Goal: Communication & Community: Answer question/provide support

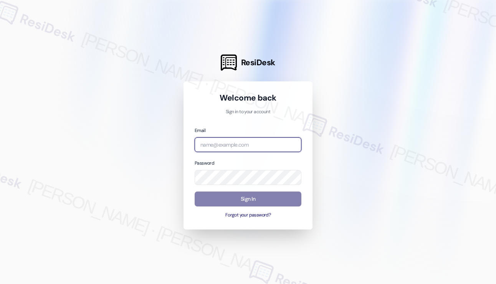
click at [255, 141] on input "email" at bounding box center [248, 144] width 107 height 15
type input "automated-surveys-rose_life-[PERSON_NAME].[PERSON_NAME]@rose_[DOMAIN_NAME]"
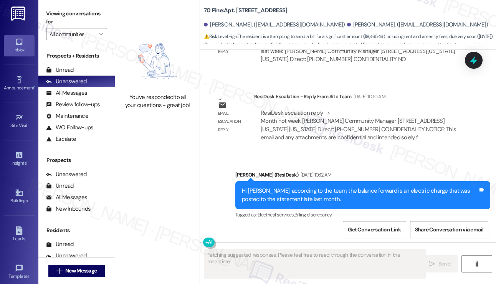
scroll to position [2913, 0]
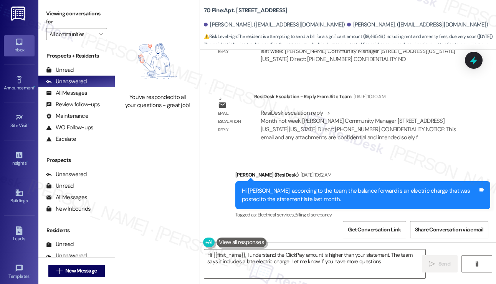
type textarea "Hi {{first_name}}, I understand the ClickPay amount is higher than your stateme…"
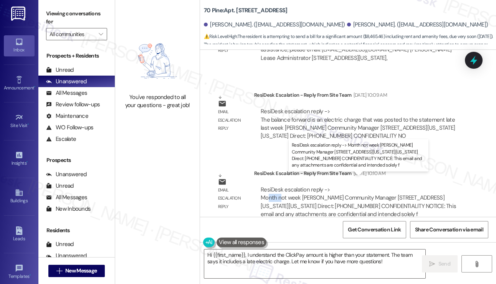
drag, startPoint x: 269, startPoint y: 188, endPoint x: 281, endPoint y: 188, distance: 11.9
click at [281, 188] on div "ResiDesk escalation reply -> Month not week [PERSON_NAME] Community Manager [ST…" at bounding box center [358, 202] width 195 height 32
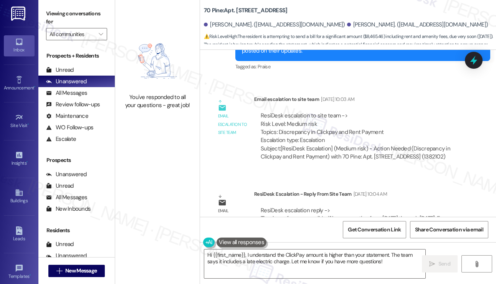
scroll to position [2567, 0]
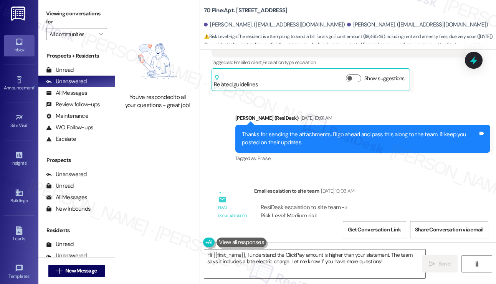
drag, startPoint x: 450, startPoint y: 17, endPoint x: 441, endPoint y: 17, distance: 8.8
click at [450, 17] on div "70 Pine: Apt. [STREET_ADDRESS][PERSON_NAME]. ([EMAIL_ADDRESS][DOMAIN_NAME]) [PE…" at bounding box center [350, 23] width 292 height 42
click at [313, 24] on div "[PERSON_NAME]. ([EMAIL_ADDRESS][DOMAIN_NAME]) [PERSON_NAME]. ([EMAIL_ADDRESS][D…" at bounding box center [350, 24] width 292 height 15
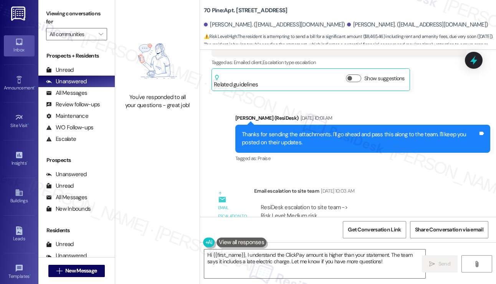
drag, startPoint x: 458, startPoint y: 165, endPoint x: 405, endPoint y: 190, distance: 57.9
click at [458, 165] on div "Lease started [DATE] 8:00 PM Survey, sent via SMS Residesk Automated Survey [DA…" at bounding box center [348, 133] width 296 height 167
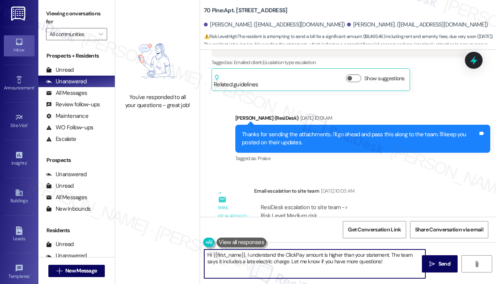
click at [298, 253] on textarea "Hi {{first_name}}, I understand the ClickPay amount is higher than your stateme…" at bounding box center [314, 263] width 221 height 29
